Goal: Transaction & Acquisition: Obtain resource

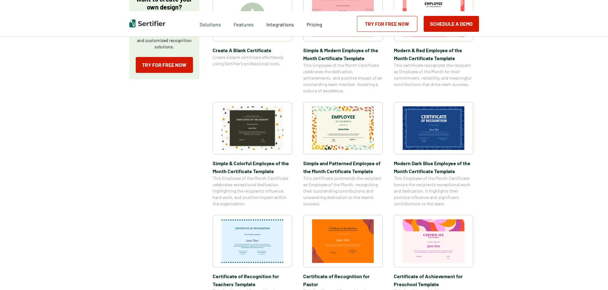
scroll to position [254, 0]
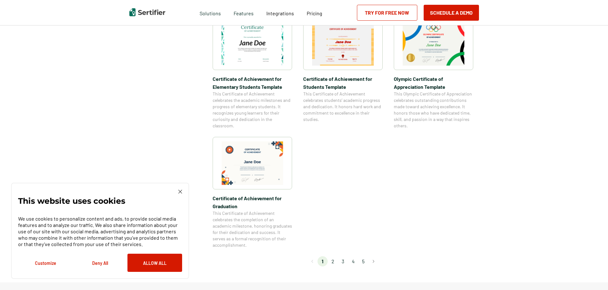
scroll to position [477, 0]
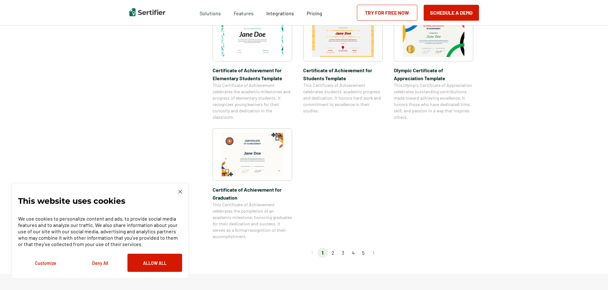
click at [179, 189] on div "This website uses cookies We use cookies to personalize content and ads, to pro…" at bounding box center [100, 230] width 178 height 96
click at [251, 161] on img at bounding box center [253, 155] width 62 height 44
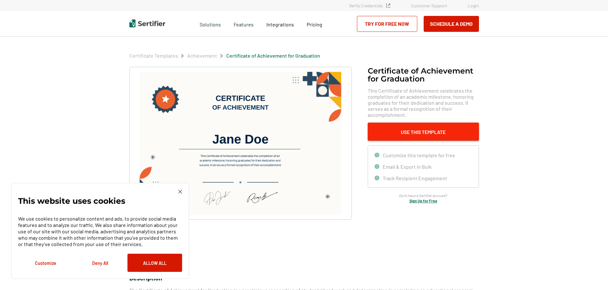
click at [412, 131] on button "Use This Template" at bounding box center [423, 131] width 111 height 18
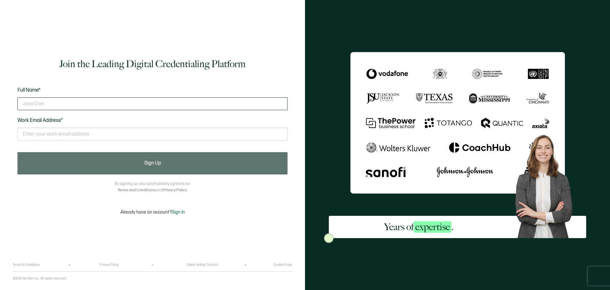
click at [53, 105] on input "text" at bounding box center [152, 103] width 270 height 13
type input "[PERSON_NAME]"
click at [31, 135] on input "text" at bounding box center [152, 133] width 270 height 13
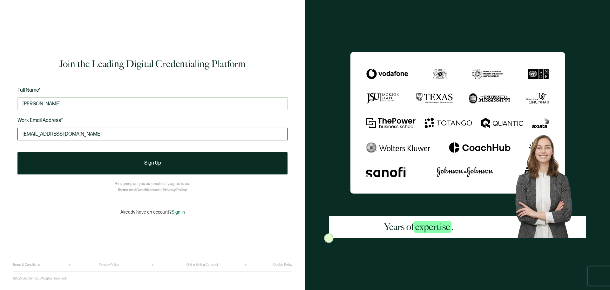
type input "[EMAIL_ADDRESS][DOMAIN_NAME]"
